Goal: Task Accomplishment & Management: Manage account settings

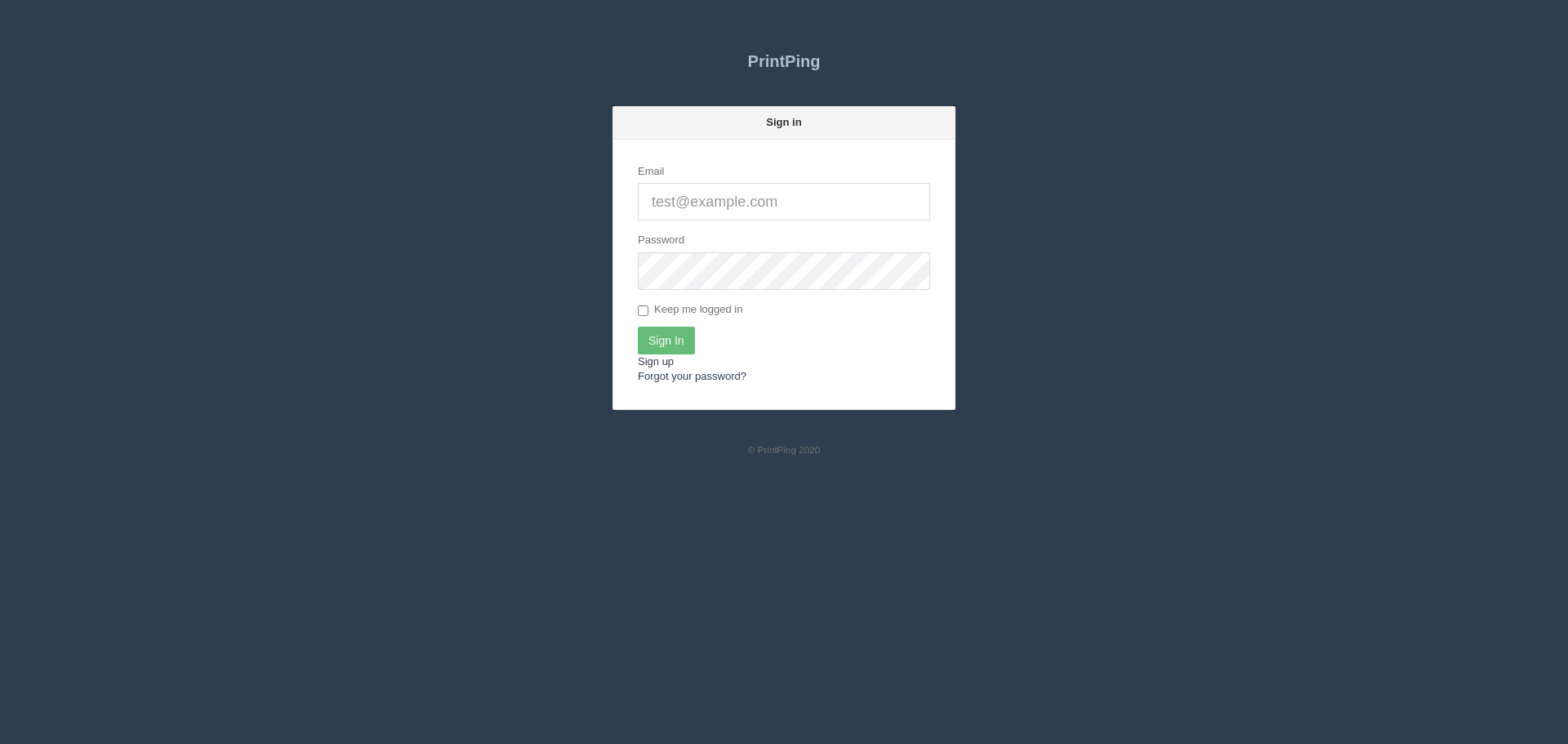
type input "[EMAIL_ADDRESS][DOMAIN_NAME]"
click at [661, 346] on input "Sign In" at bounding box center [665, 340] width 57 height 28
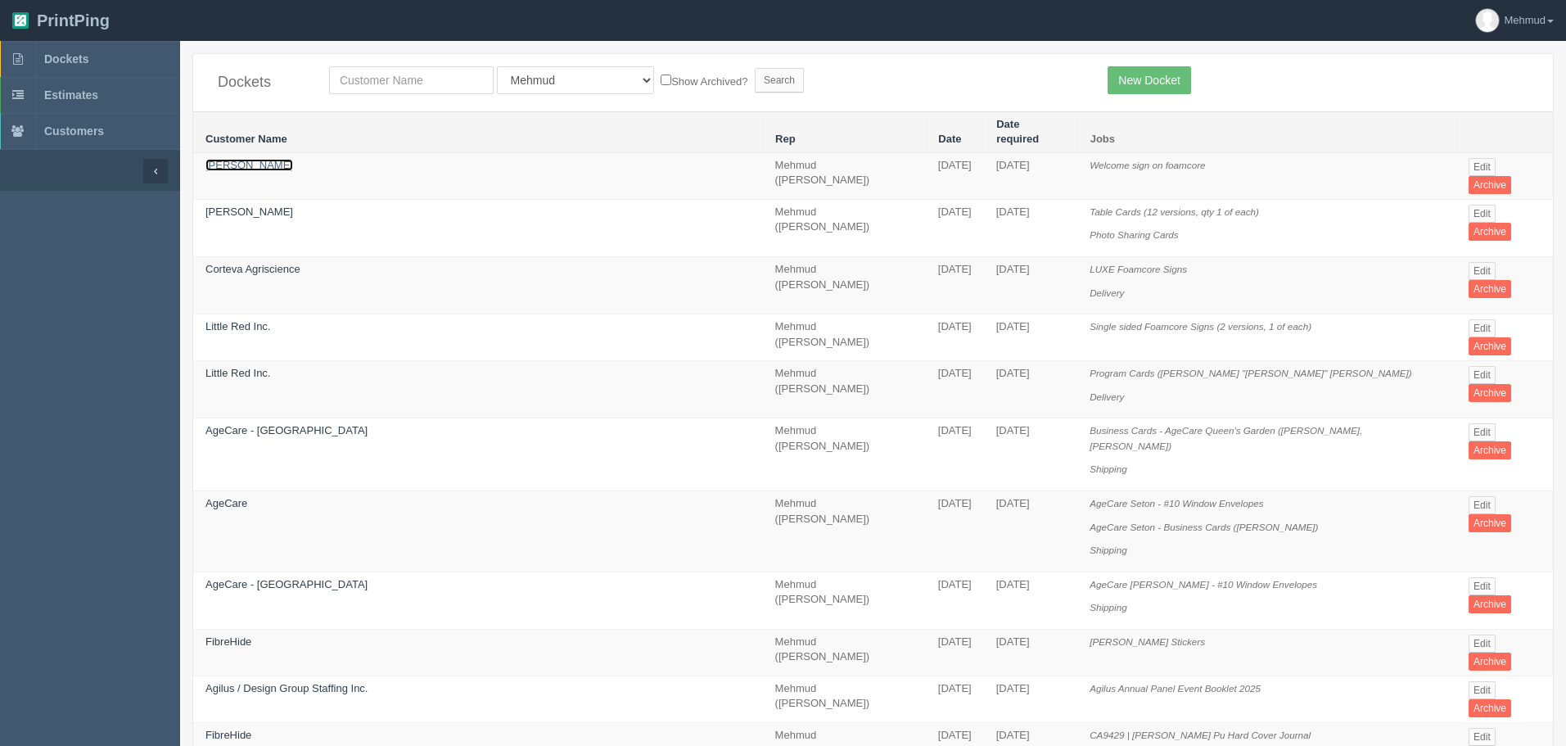
click at [261, 159] on link "Candace Thomson" at bounding box center [250, 165] width 88 height 12
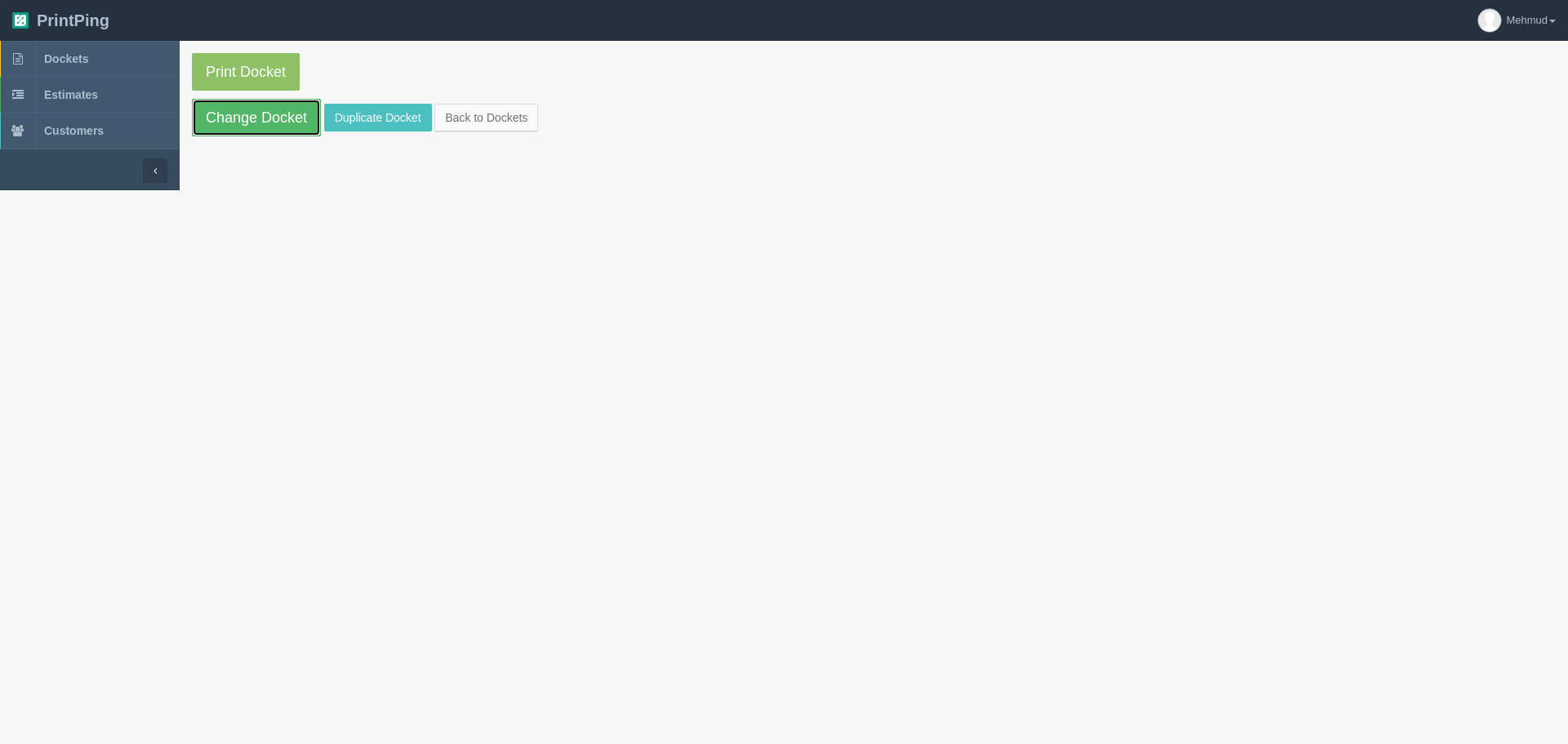
click at [266, 120] on link "Change Docket" at bounding box center [255, 118] width 129 height 38
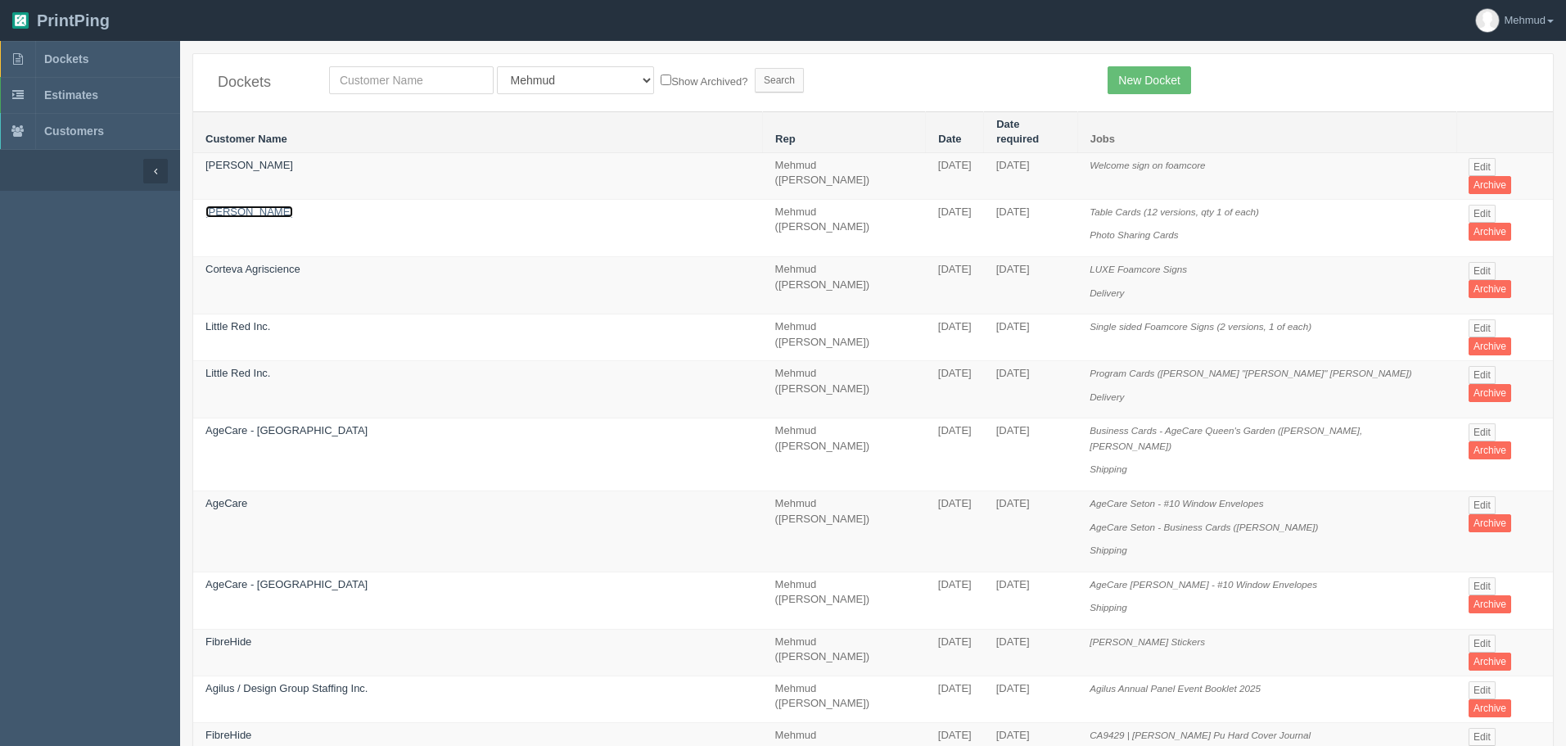
click at [240, 206] on link "Candace Thomson" at bounding box center [250, 212] width 88 height 12
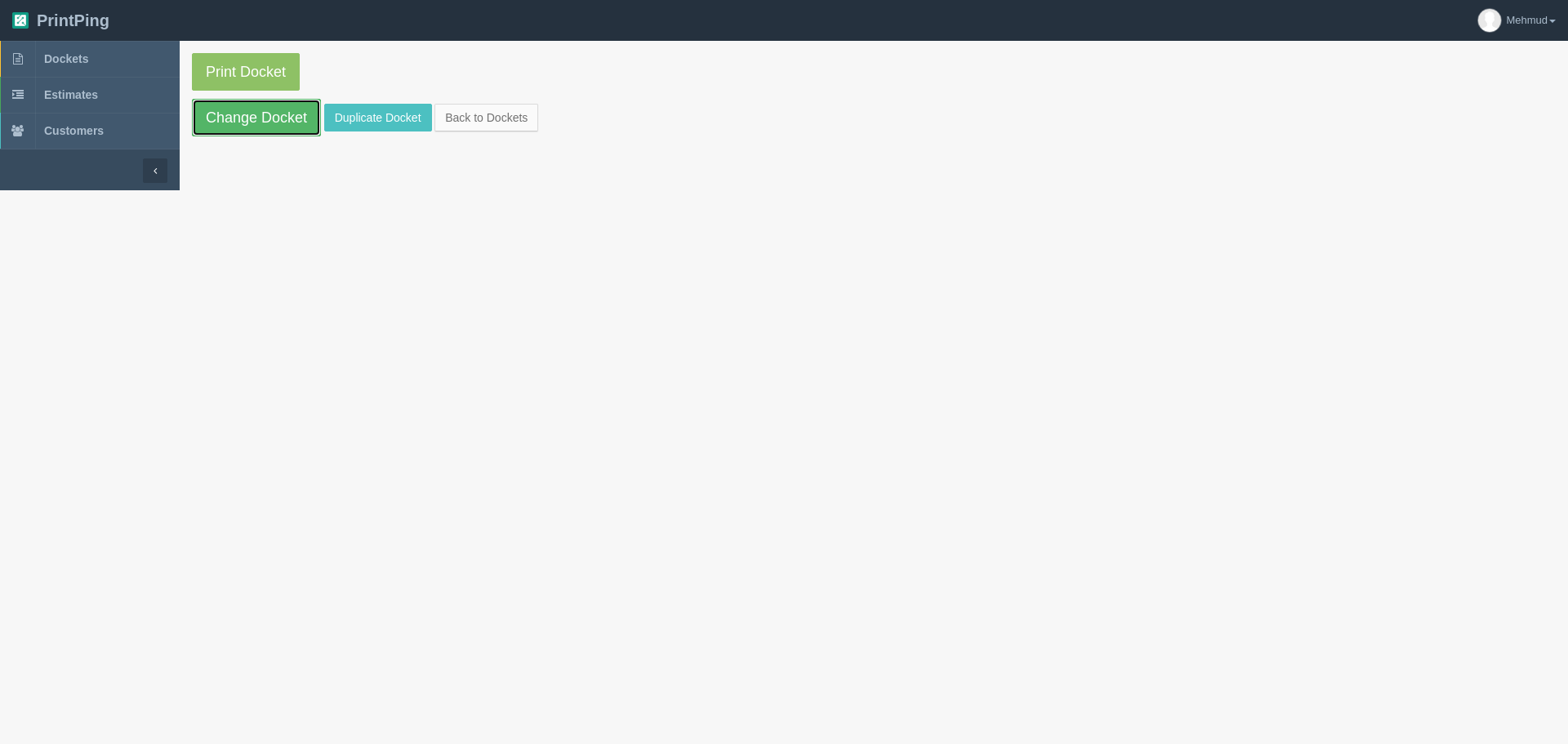
click at [270, 120] on link "Change Docket" at bounding box center [255, 118] width 129 height 38
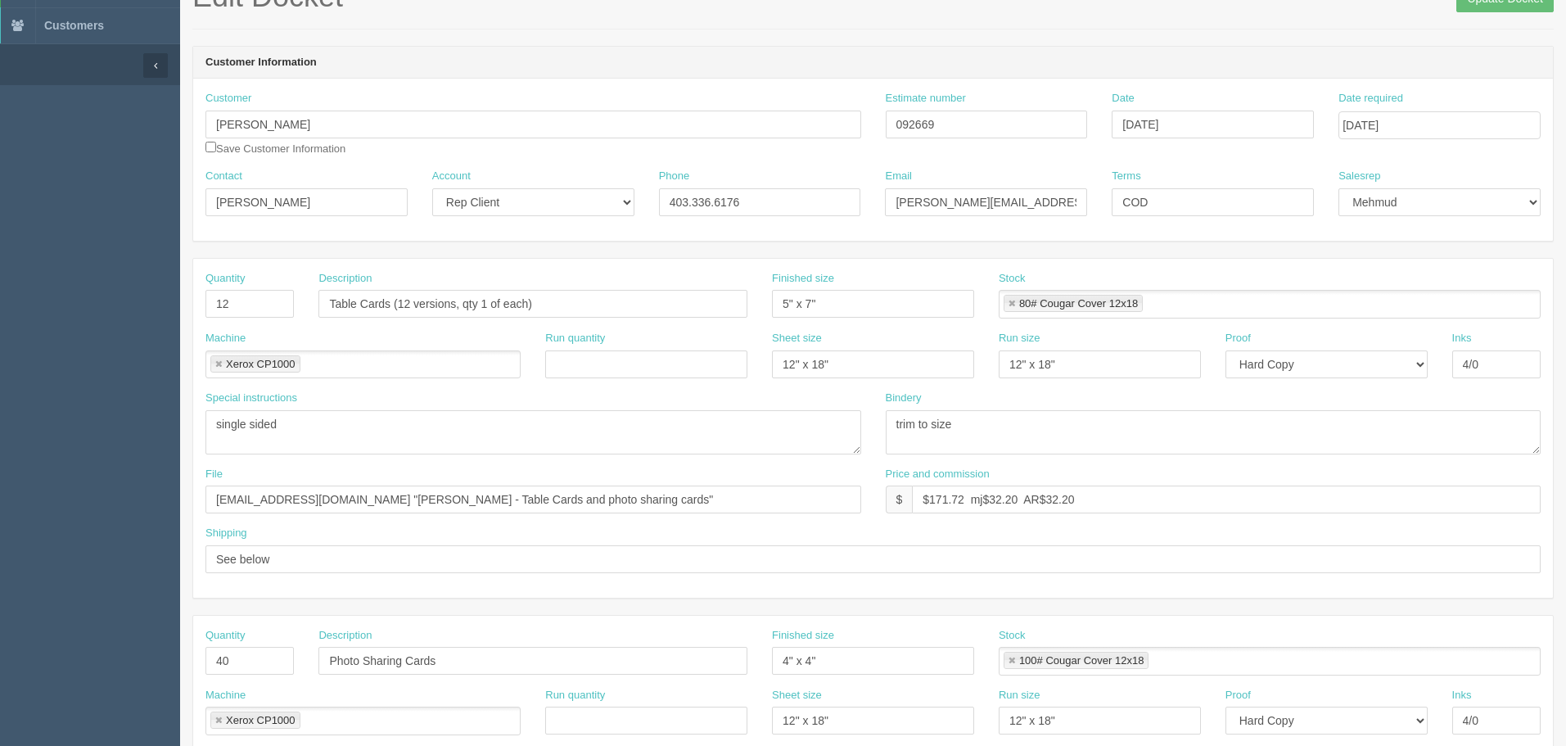
scroll to position [82, 0]
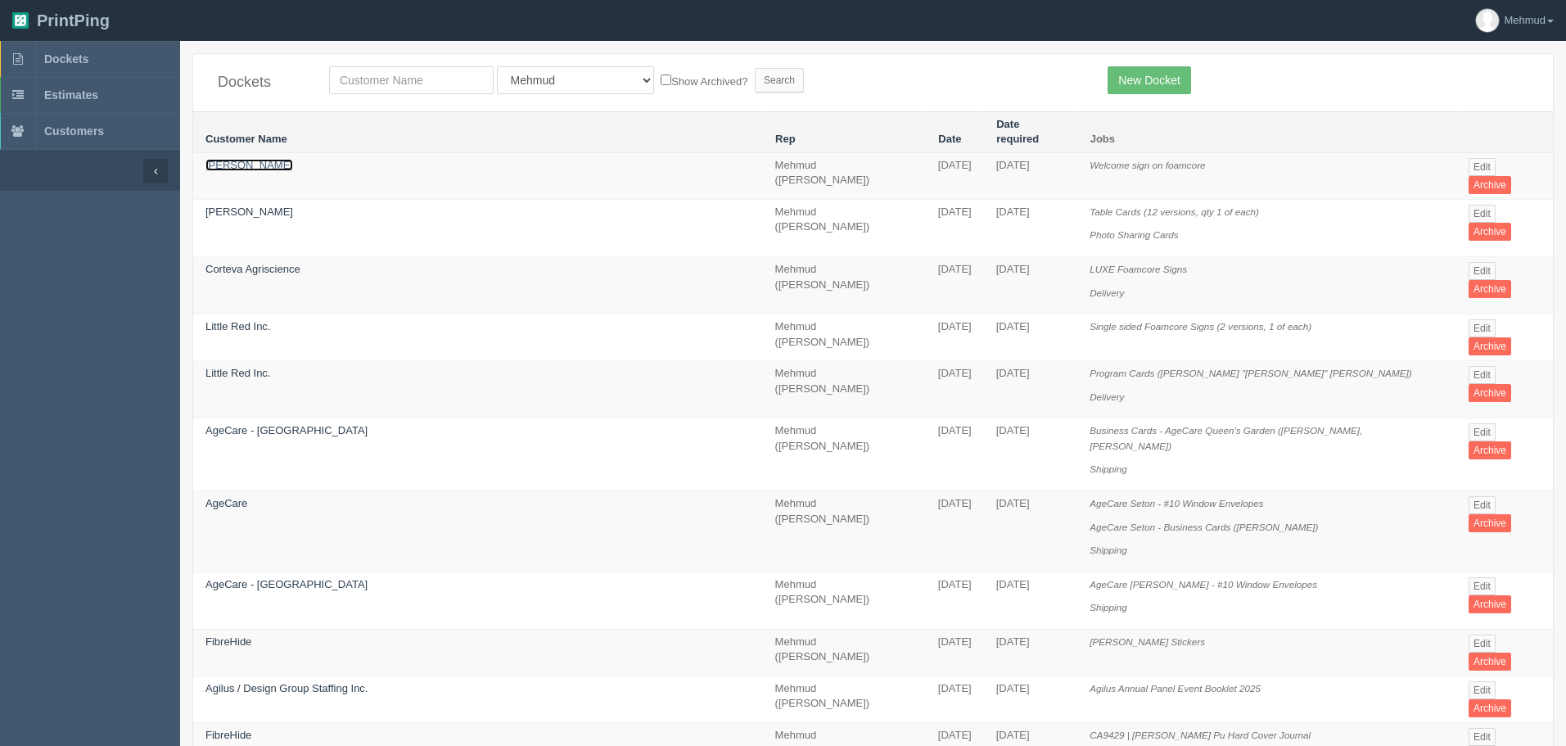
click at [215, 159] on link "Candace Thomson" at bounding box center [250, 165] width 88 height 12
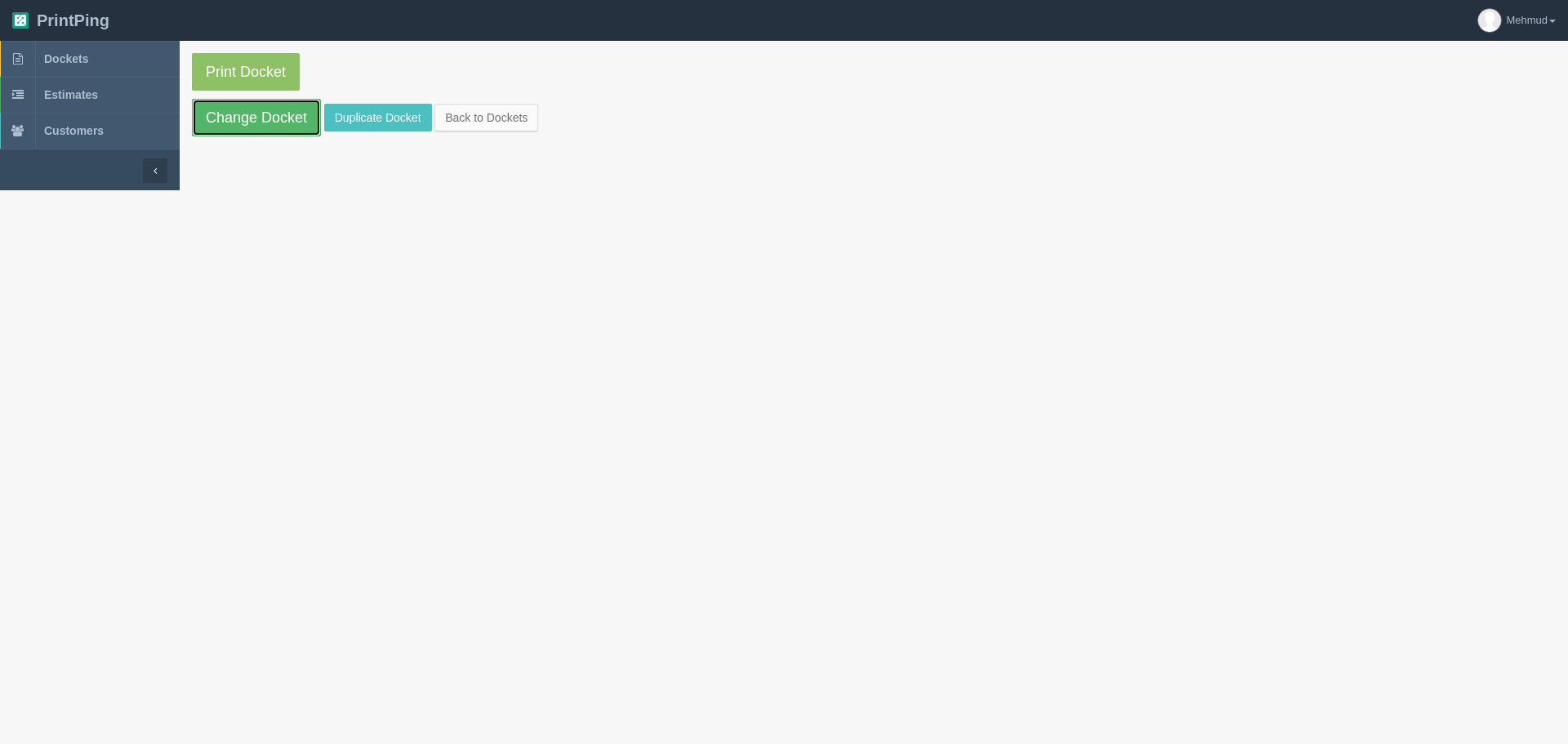
click at [236, 124] on link "Change Docket" at bounding box center [255, 118] width 129 height 38
